Goal: Information Seeking & Learning: Learn about a topic

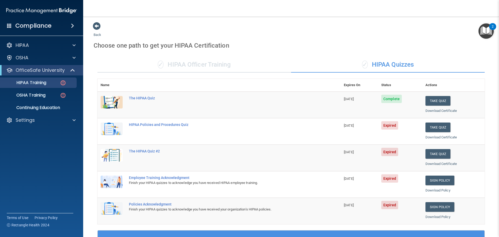
scroll to position [104, 0]
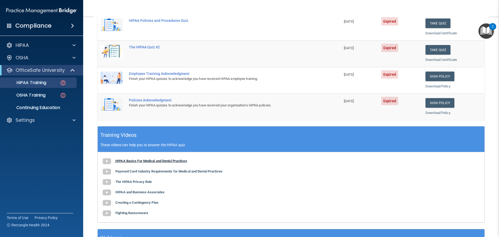
click at [163, 161] on b "HIPAA Basics For Medical and Dental Practices" at bounding box center [151, 161] width 72 height 4
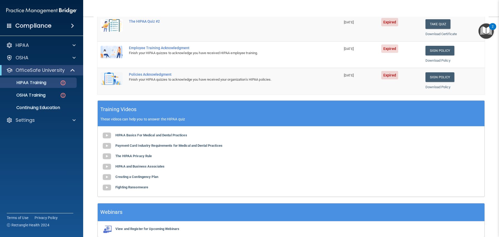
scroll to position [130, 0]
click at [195, 144] on b "Payment Card Industry Requirements for Medical and Dental Practices" at bounding box center [168, 145] width 107 height 4
click at [139, 155] on b "The HIPAA Privacy Rule" at bounding box center [133, 156] width 36 height 4
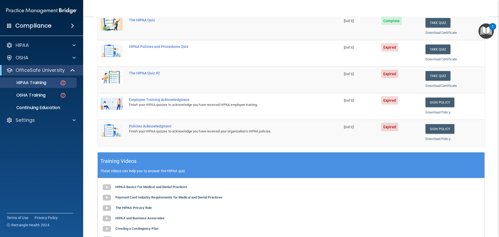
scroll to position [104, 0]
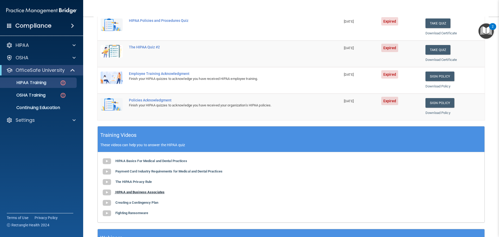
click at [144, 191] on b "HIPAA and Business Associates" at bounding box center [139, 192] width 49 height 4
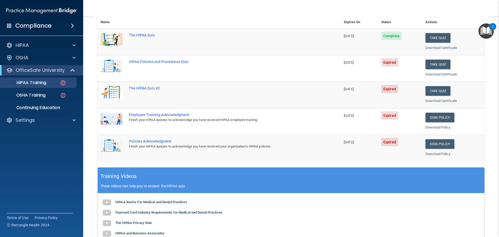
scroll to position [26, 0]
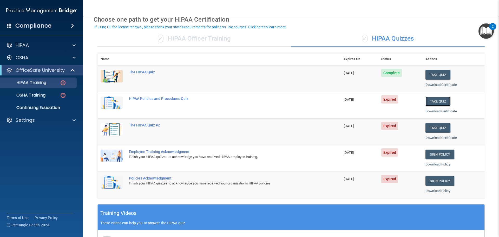
click at [434, 101] on button "Take Quiz" at bounding box center [437, 101] width 25 height 10
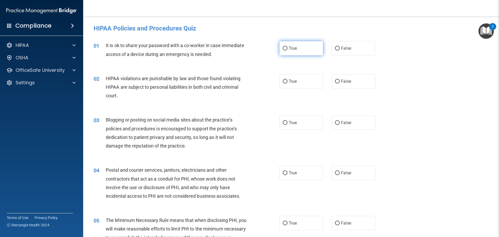
click at [283, 47] on input "True" at bounding box center [285, 48] width 5 height 4
radio input "true"
click at [283, 80] on input "True" at bounding box center [285, 81] width 5 height 4
radio input "true"
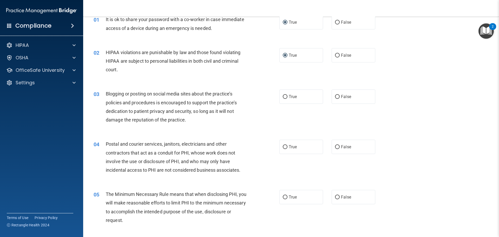
scroll to position [52, 0]
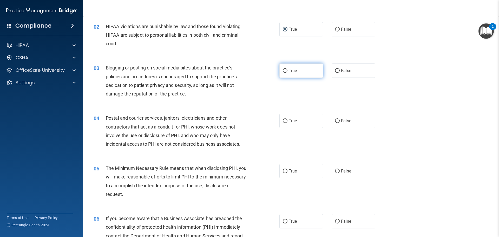
click at [283, 70] on input "True" at bounding box center [285, 71] width 5 height 4
radio input "true"
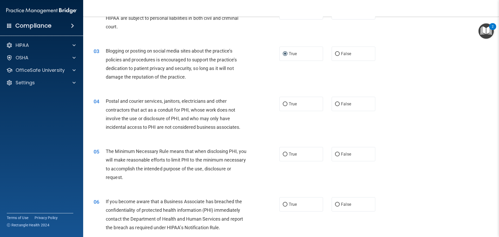
scroll to position [78, 0]
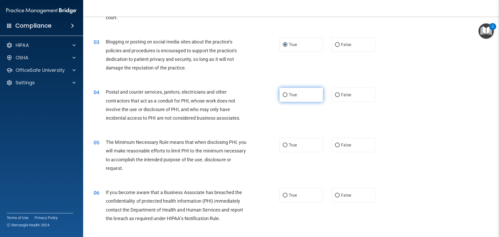
click at [283, 94] on input "True" at bounding box center [285, 95] width 5 height 4
radio input "true"
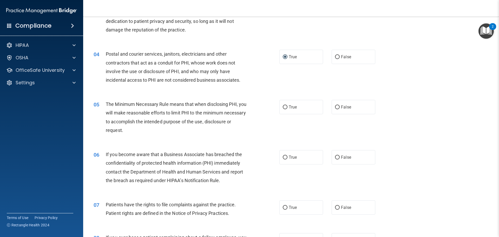
scroll to position [130, 0]
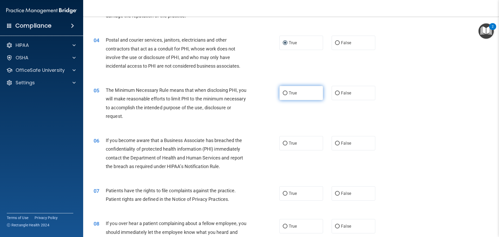
click at [284, 92] on input "True" at bounding box center [285, 93] width 5 height 4
radio input "true"
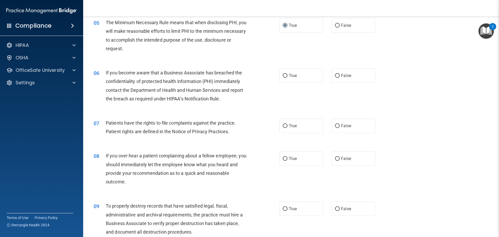
scroll to position [208, 0]
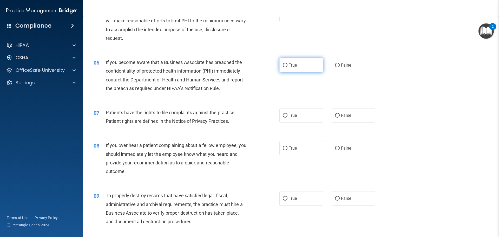
click at [284, 64] on input "True" at bounding box center [285, 65] width 5 height 4
radio input "true"
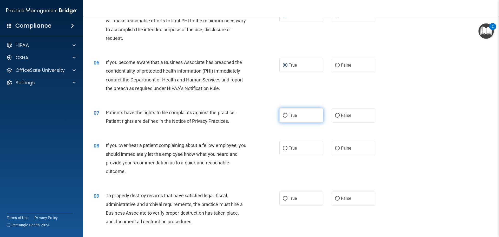
click at [284, 115] on input "True" at bounding box center [285, 116] width 5 height 4
radio input "true"
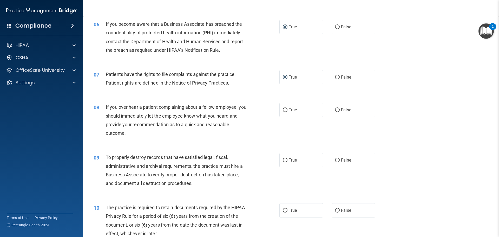
scroll to position [260, 0]
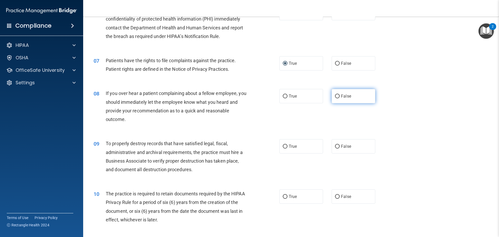
click at [335, 96] on input "False" at bounding box center [337, 96] width 5 height 4
radio input "true"
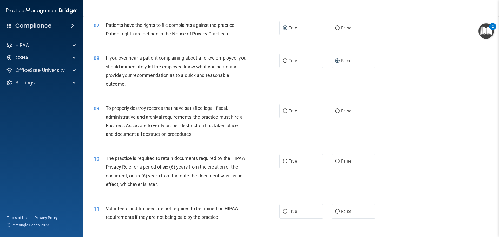
scroll to position [312, 0]
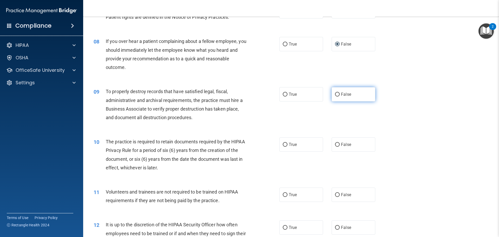
click at [335, 94] on input "False" at bounding box center [337, 94] width 5 height 4
radio input "true"
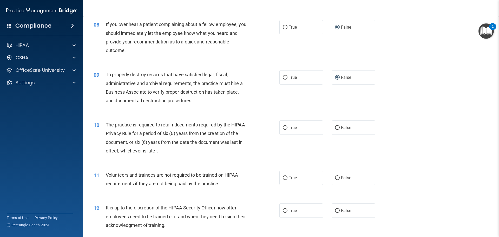
scroll to position [338, 0]
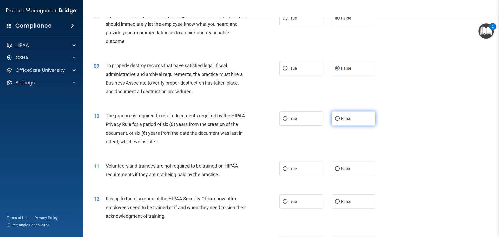
click at [336, 118] on input "False" at bounding box center [337, 119] width 5 height 4
radio input "true"
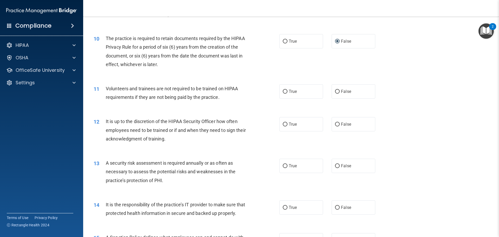
scroll to position [416, 0]
click at [335, 89] on input "False" at bounding box center [337, 91] width 5 height 4
radio input "true"
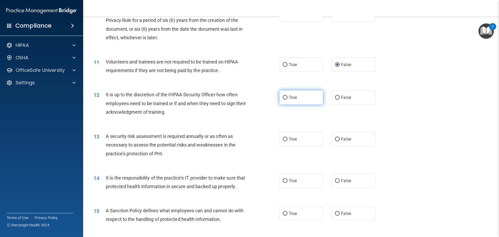
click at [283, 97] on input "True" at bounding box center [285, 98] width 5 height 4
radio input "true"
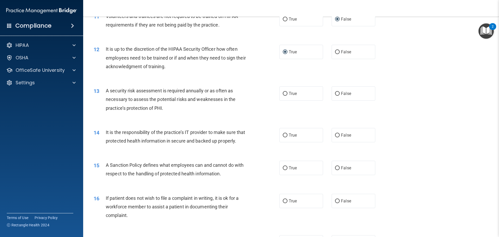
scroll to position [494, 0]
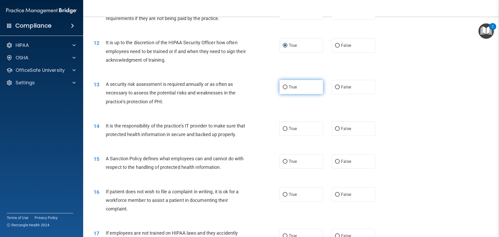
click at [283, 87] on input "True" at bounding box center [285, 87] width 5 height 4
radio input "true"
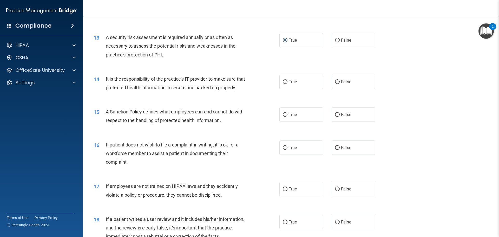
scroll to position [546, 0]
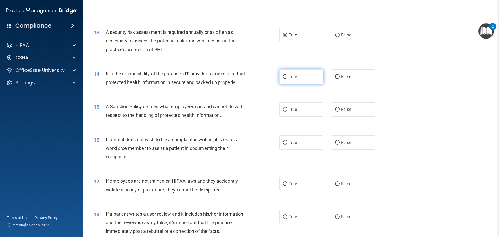
click at [283, 76] on input "True" at bounding box center [285, 77] width 5 height 4
radio input "true"
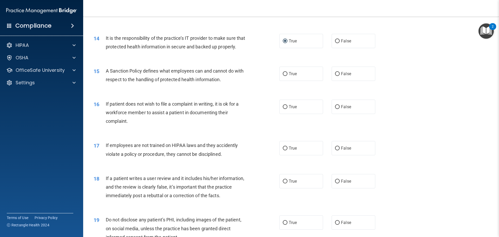
scroll to position [597, 0]
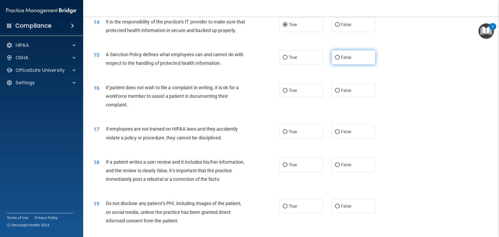
click at [335, 59] on input "False" at bounding box center [337, 58] width 5 height 4
radio input "true"
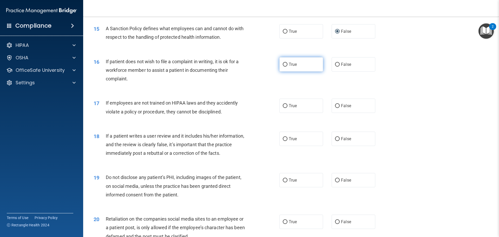
click at [283, 66] on input "True" at bounding box center [285, 65] width 5 height 4
radio input "true"
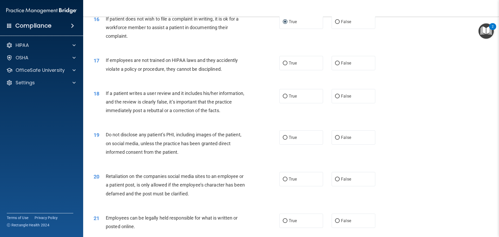
scroll to position [675, 0]
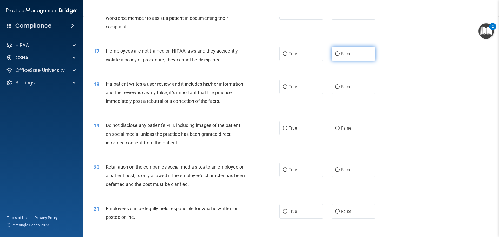
click at [335, 56] on input "False" at bounding box center [337, 54] width 5 height 4
radio input "true"
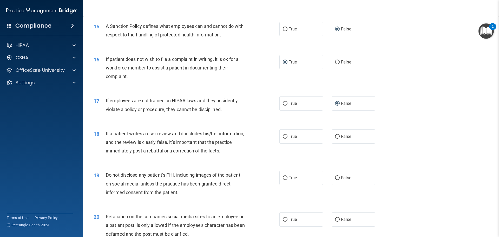
scroll to position [652, 0]
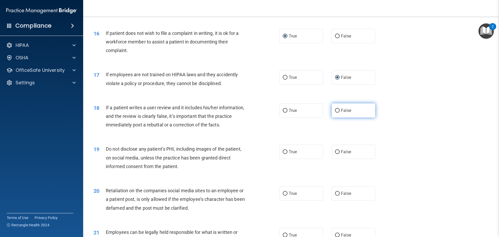
click at [335, 112] on input "False" at bounding box center [337, 111] width 5 height 4
radio input "true"
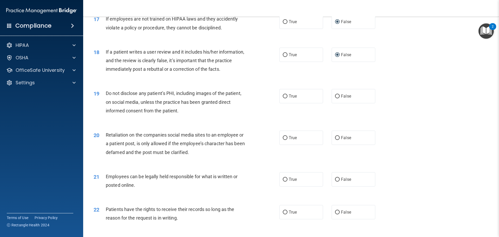
scroll to position [730, 0]
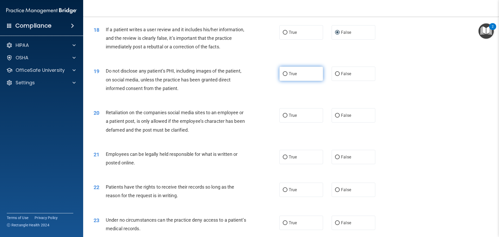
click at [283, 76] on input "True" at bounding box center [285, 74] width 5 height 4
radio input "true"
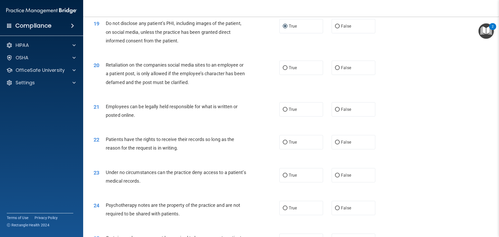
scroll to position [782, 0]
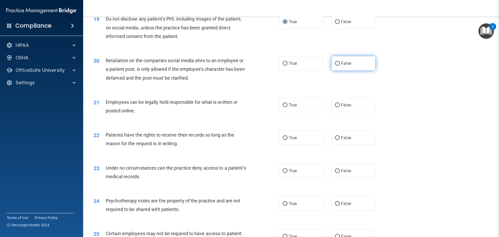
click at [335, 65] on input "False" at bounding box center [337, 64] width 5 height 4
radio input "true"
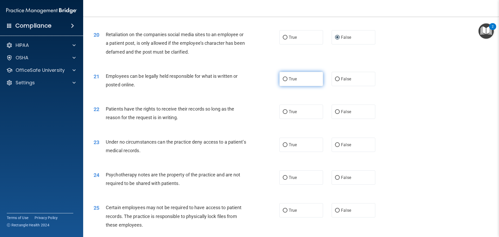
click at [284, 81] on input "True" at bounding box center [285, 79] width 5 height 4
radio input "true"
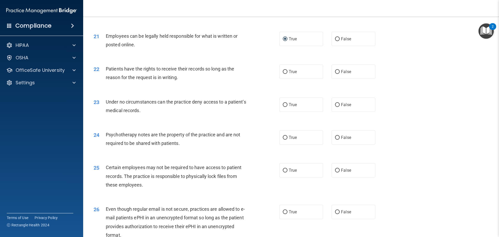
scroll to position [860, 0]
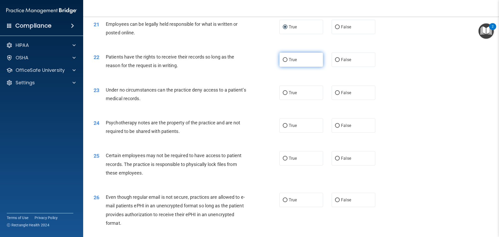
click at [283, 62] on input "True" at bounding box center [285, 60] width 5 height 4
radio input "true"
click at [335, 95] on input "False" at bounding box center [337, 93] width 5 height 4
radio input "true"
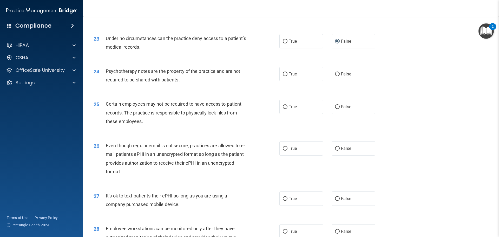
scroll to position [912, 0]
click at [335, 76] on input "False" at bounding box center [337, 74] width 5 height 4
radio input "true"
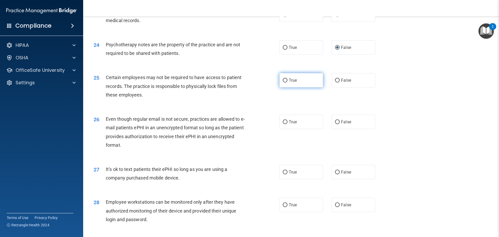
click at [283, 82] on input "True" at bounding box center [285, 80] width 5 height 4
radio input "true"
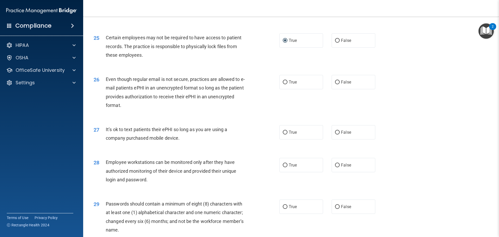
scroll to position [989, 0]
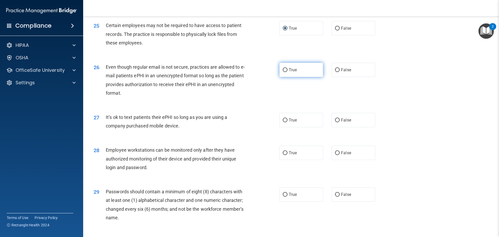
click at [283, 72] on input "True" at bounding box center [285, 70] width 5 height 4
radio input "true"
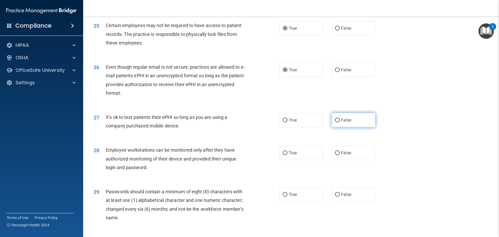
click at [335, 122] on input "False" at bounding box center [337, 120] width 5 height 4
radio input "true"
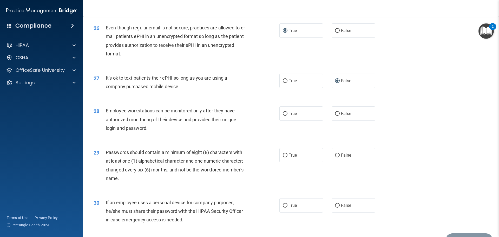
scroll to position [1041, 0]
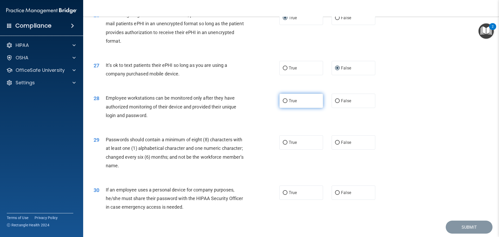
click at [284, 103] on input "True" at bounding box center [285, 101] width 5 height 4
radio input "true"
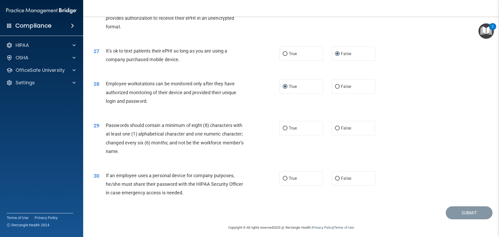
scroll to position [1067, 0]
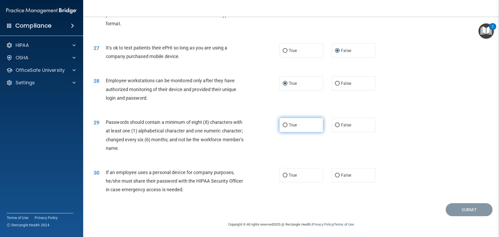
click at [283, 124] on input "True" at bounding box center [285, 125] width 5 height 4
radio input "true"
click at [284, 174] on input "True" at bounding box center [285, 175] width 5 height 4
radio input "true"
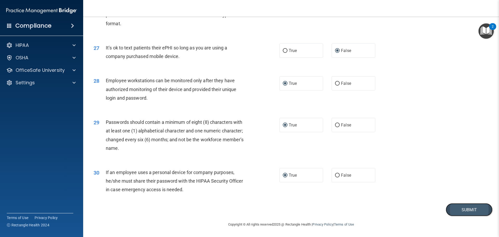
click at [467, 207] on button "Submit" at bounding box center [468, 209] width 47 height 13
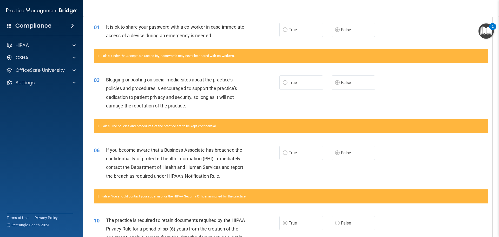
scroll to position [156, 0]
